Goal: Task Accomplishment & Management: Manage account settings

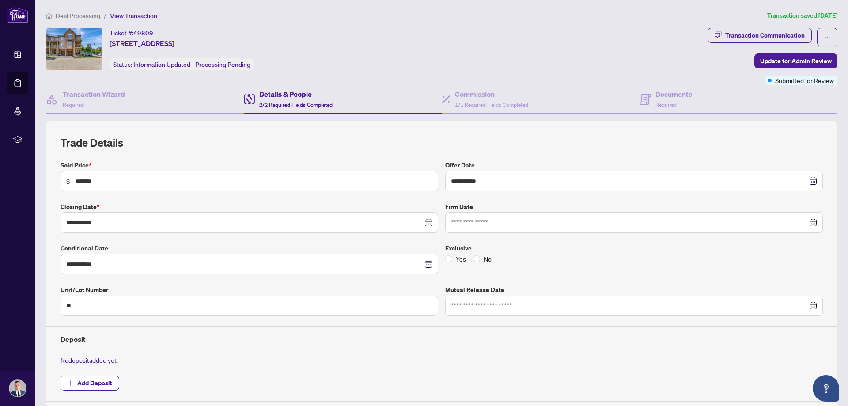
click at [68, 18] on span "Deal Processing" at bounding box center [78, 16] width 45 height 8
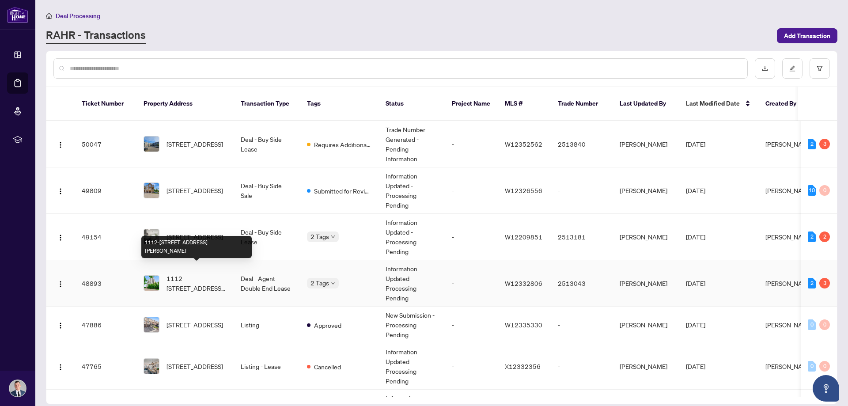
click at [189, 273] on span "1112-[STREET_ADDRESS][PERSON_NAME]" at bounding box center [196, 282] width 60 height 19
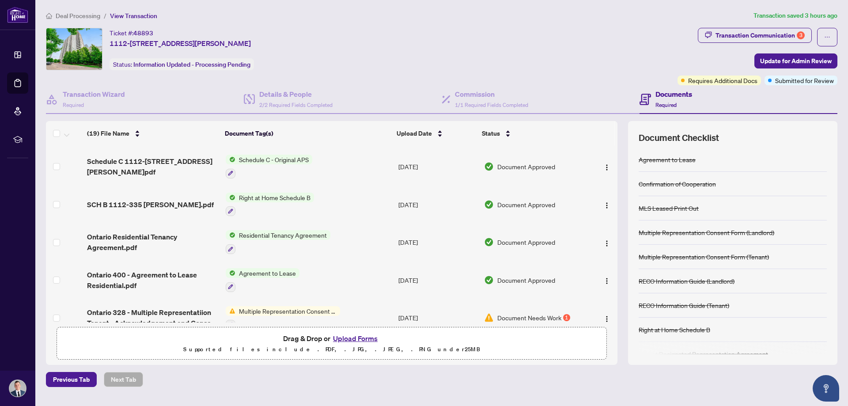
scroll to position [353, 0]
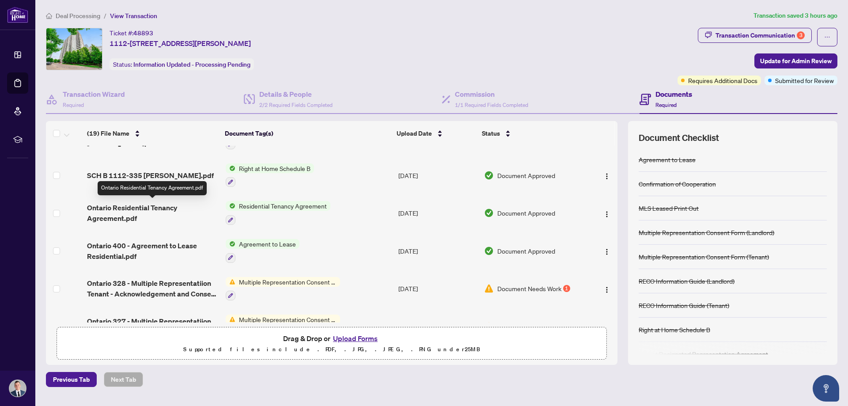
click at [128, 213] on span "Ontario Residential Tenancy Agreement.pdf" at bounding box center [152, 212] width 131 height 21
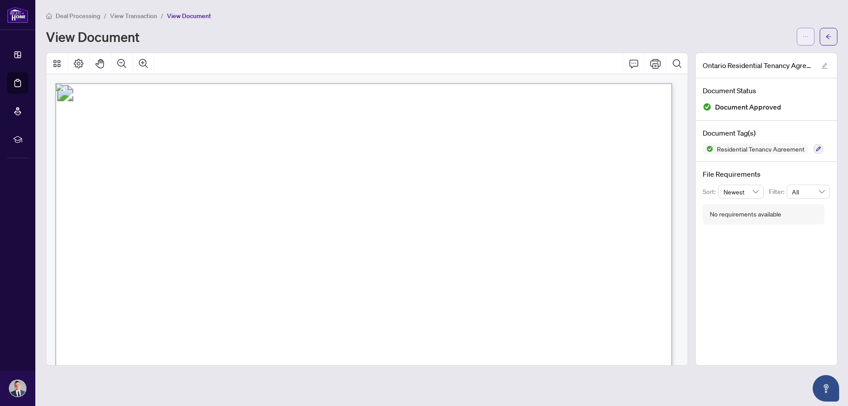
click at [805, 37] on icon "ellipsis" at bounding box center [805, 37] width 6 height 6
click at [752, 60] on span "Download" at bounding box center [773, 56] width 67 height 10
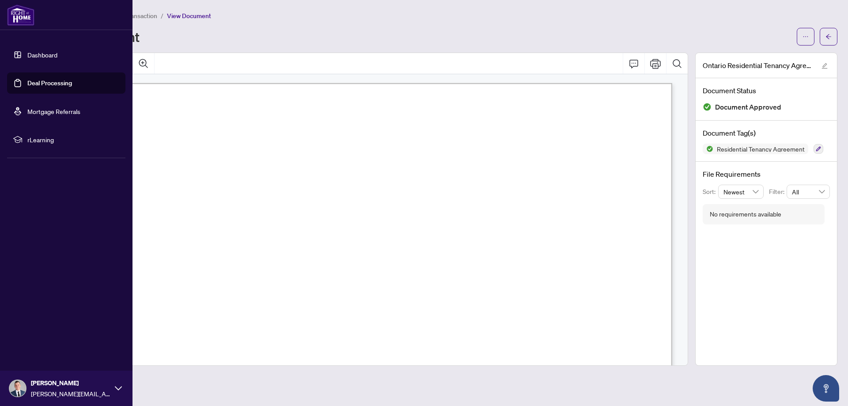
click at [43, 81] on link "Deal Processing" at bounding box center [49, 83] width 45 height 8
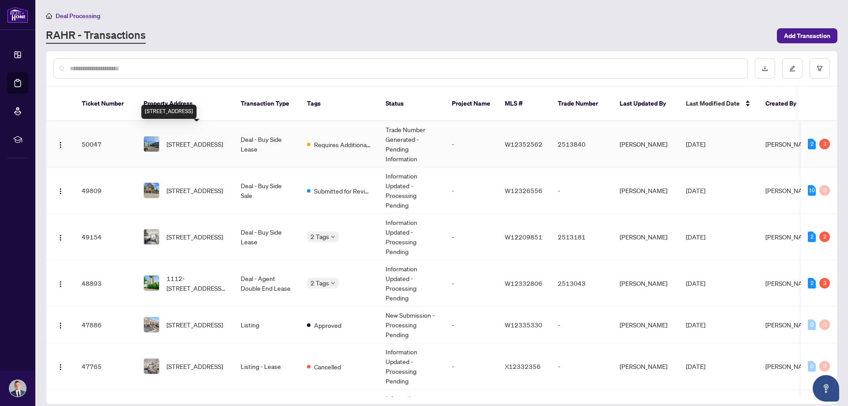
click at [192, 139] on span "[STREET_ADDRESS]" at bounding box center [194, 144] width 57 height 10
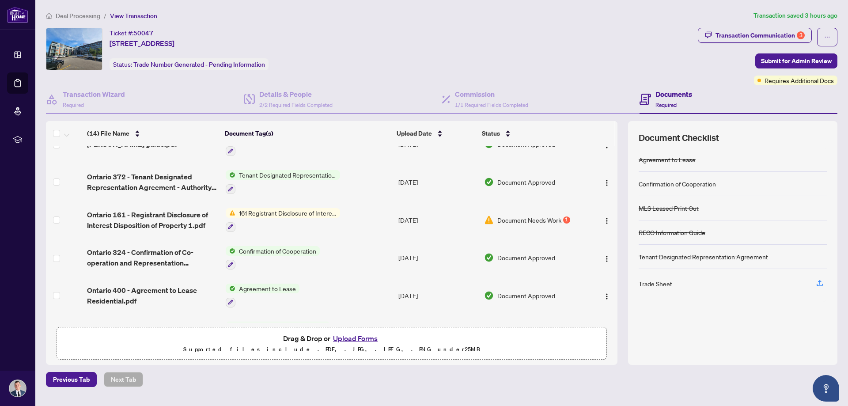
scroll to position [177, 0]
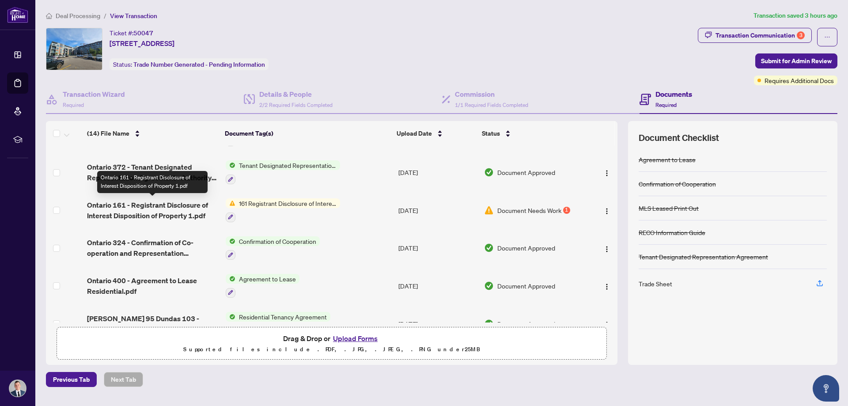
click at [154, 200] on span "Ontario 161 - Registrant Disclosure of Interest Disposition of Property 1.pdf" at bounding box center [152, 210] width 131 height 21
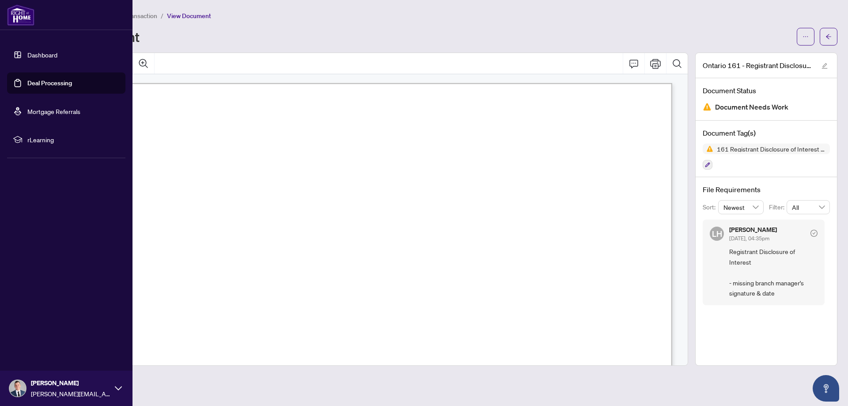
click at [34, 80] on link "Deal Processing" at bounding box center [49, 83] width 45 height 8
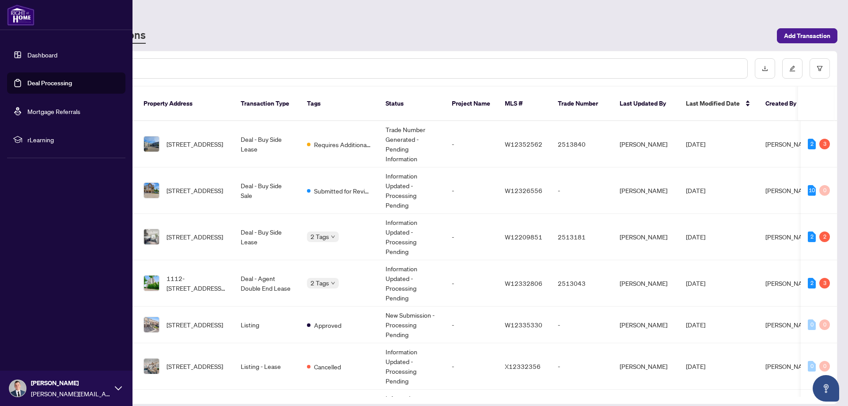
click at [27, 57] on link "Dashboard" at bounding box center [42, 55] width 30 height 8
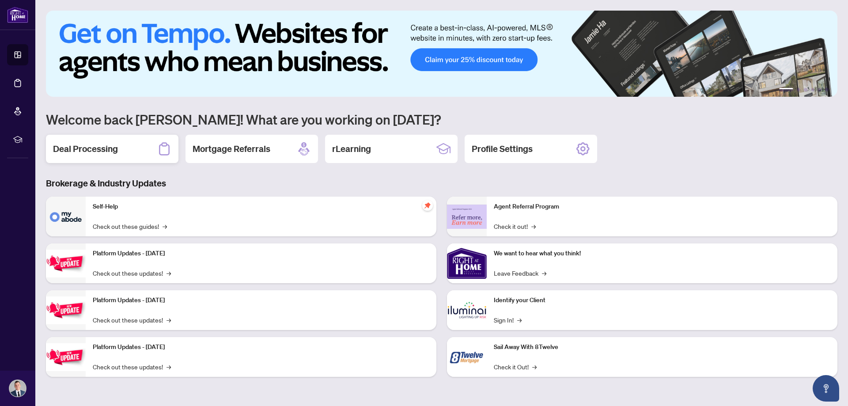
click at [94, 142] on div "Deal Processing" at bounding box center [112, 149] width 132 height 28
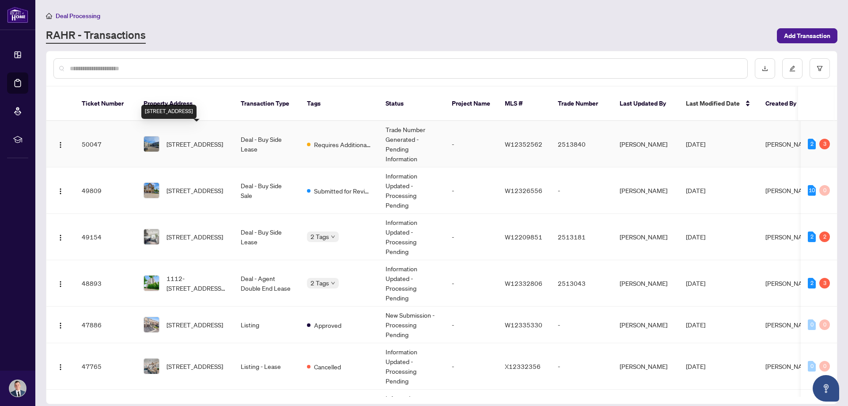
click at [194, 139] on span "[STREET_ADDRESS]" at bounding box center [194, 144] width 57 height 10
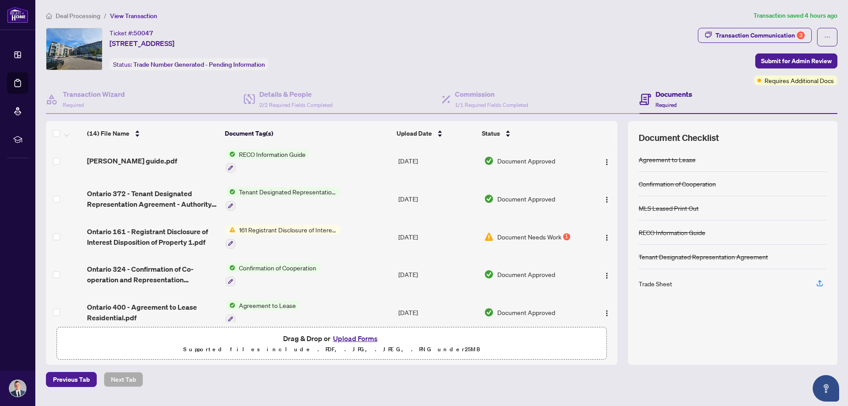
scroll to position [132, 0]
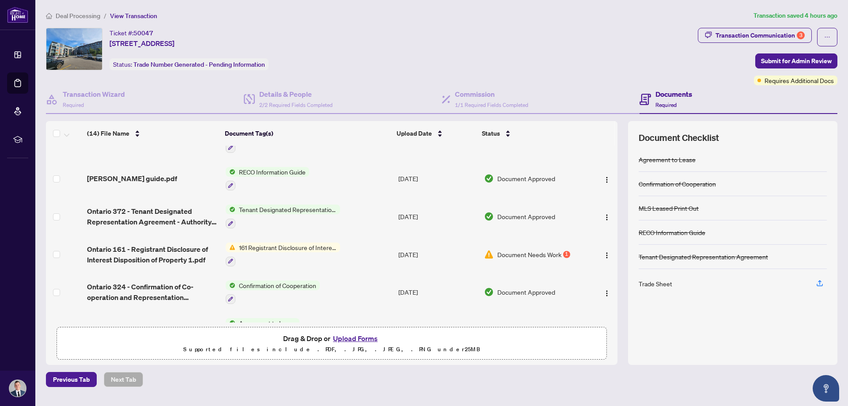
click at [354, 335] on button "Upload Forms" at bounding box center [355, 338] width 50 height 11
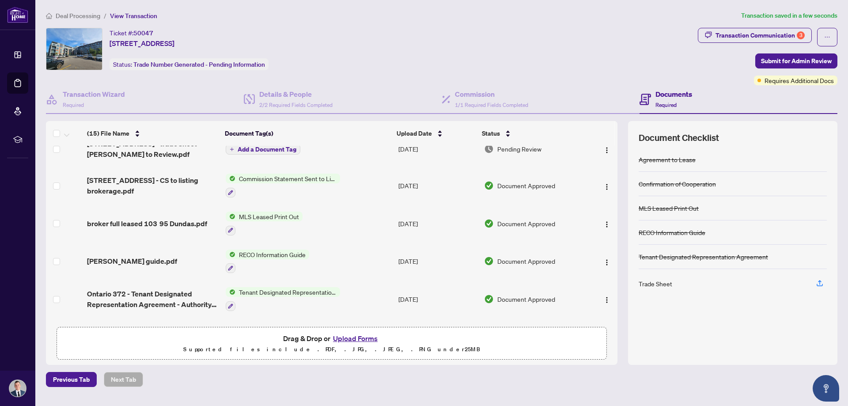
scroll to position [0, 0]
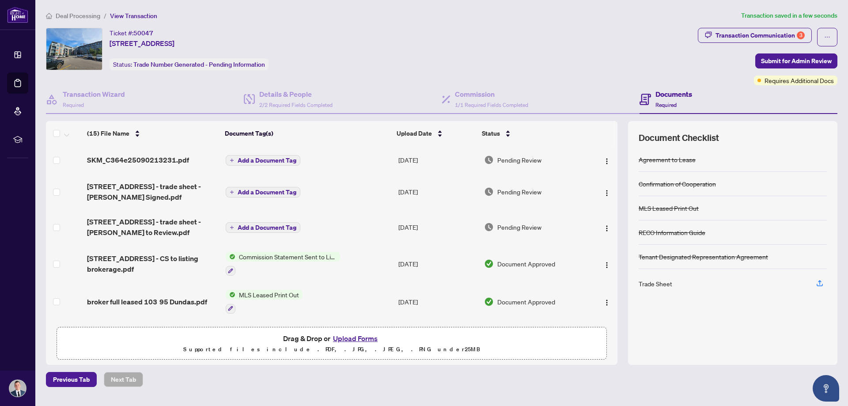
click at [263, 159] on span "Add a Document Tag" at bounding box center [267, 160] width 59 height 6
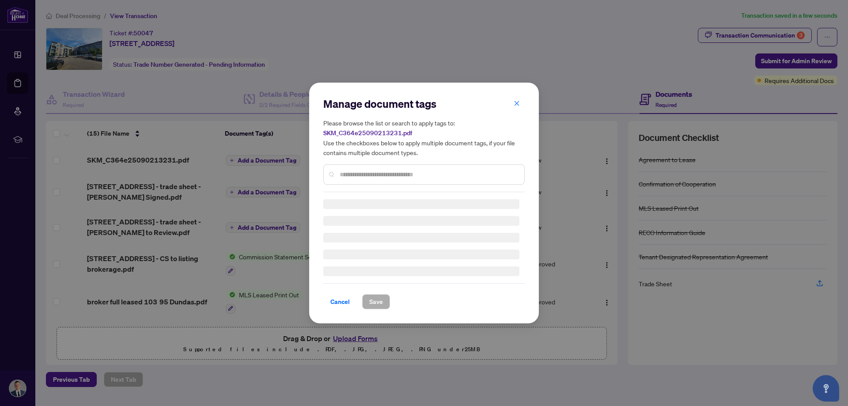
click at [377, 175] on input "text" at bounding box center [429, 175] width 178 height 10
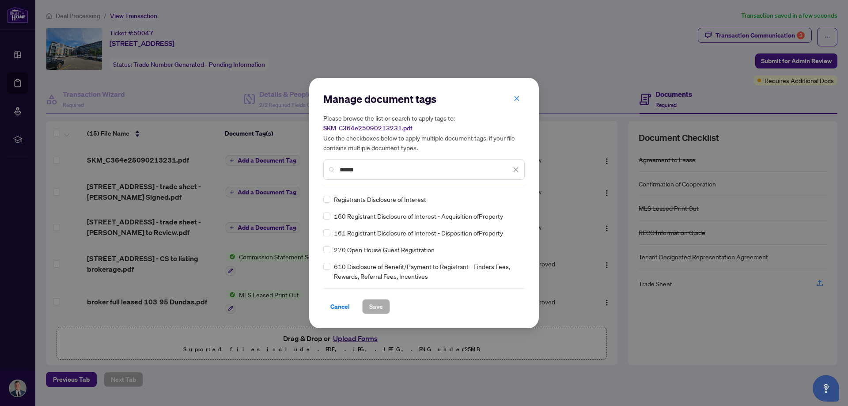
type input "******"
click at [378, 306] on span "Save" at bounding box center [376, 306] width 14 height 14
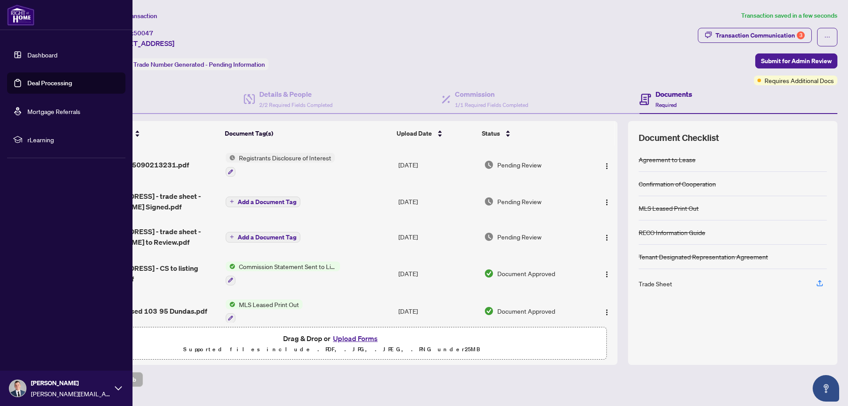
click at [29, 83] on link "Deal Processing" at bounding box center [49, 83] width 45 height 8
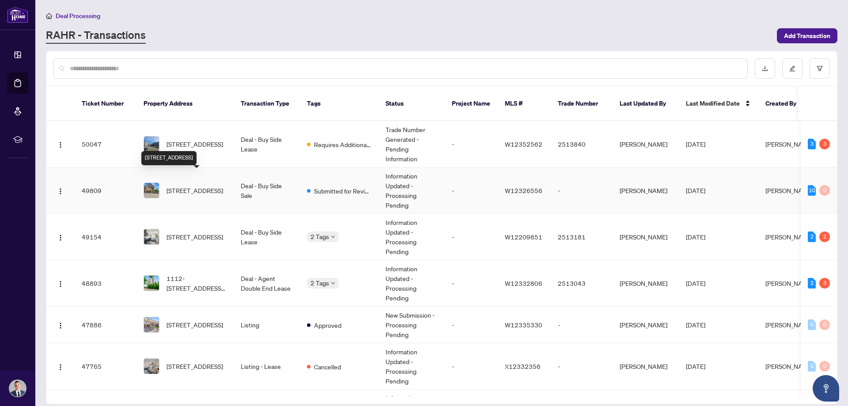
click at [181, 185] on span "[STREET_ADDRESS]" at bounding box center [194, 190] width 57 height 10
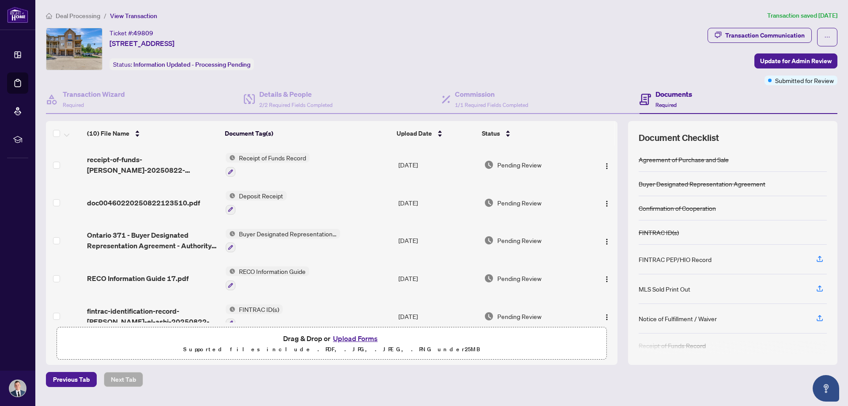
scroll to position [31, 0]
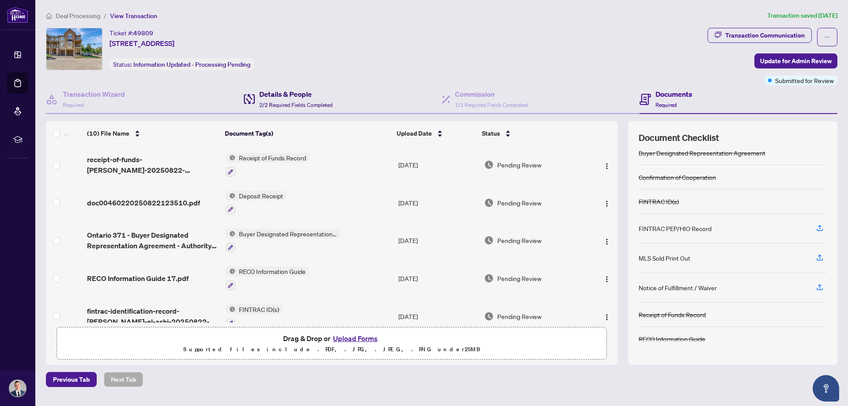
click at [303, 97] on h4 "Details & People" at bounding box center [295, 94] width 73 height 11
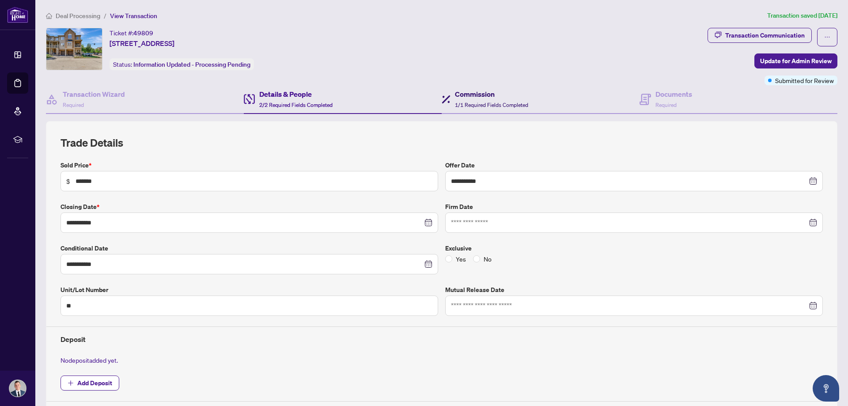
click at [479, 97] on h4 "Commission" at bounding box center [491, 94] width 73 height 11
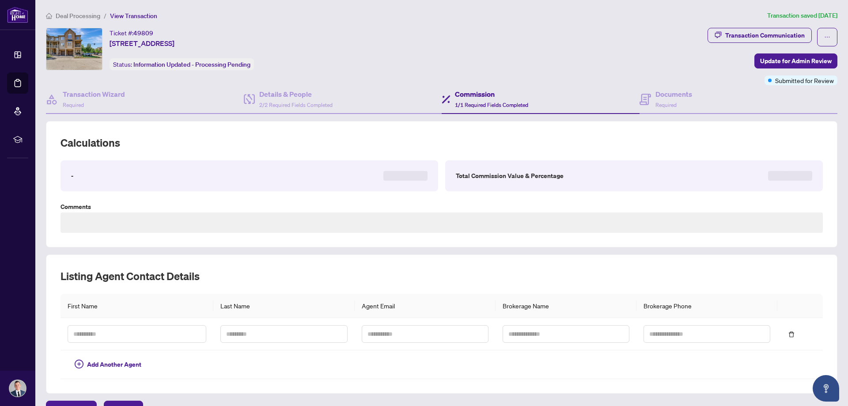
type textarea "**********"
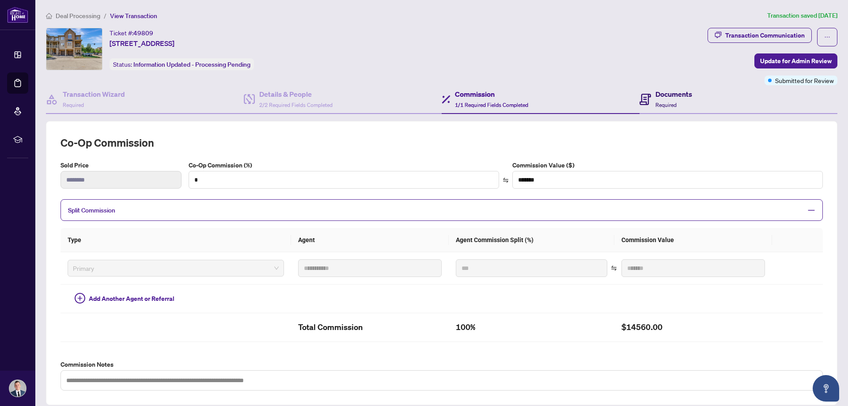
click at [648, 98] on div "Documents Required" at bounding box center [665, 99] width 53 height 21
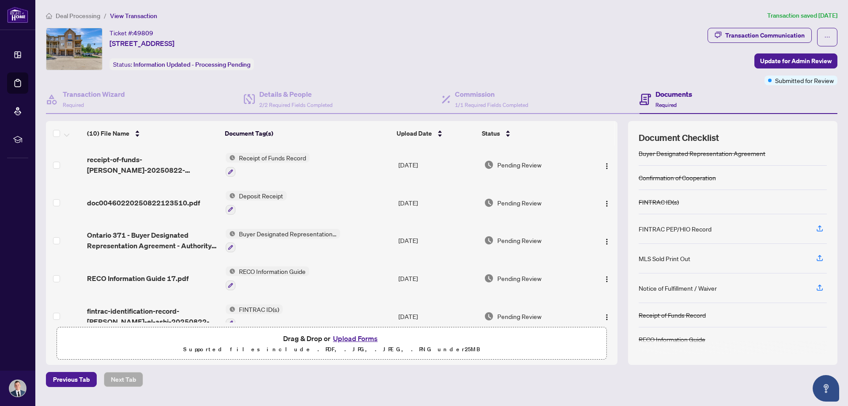
scroll to position [31, 0]
